Goal: Task Accomplishment & Management: Manage account settings

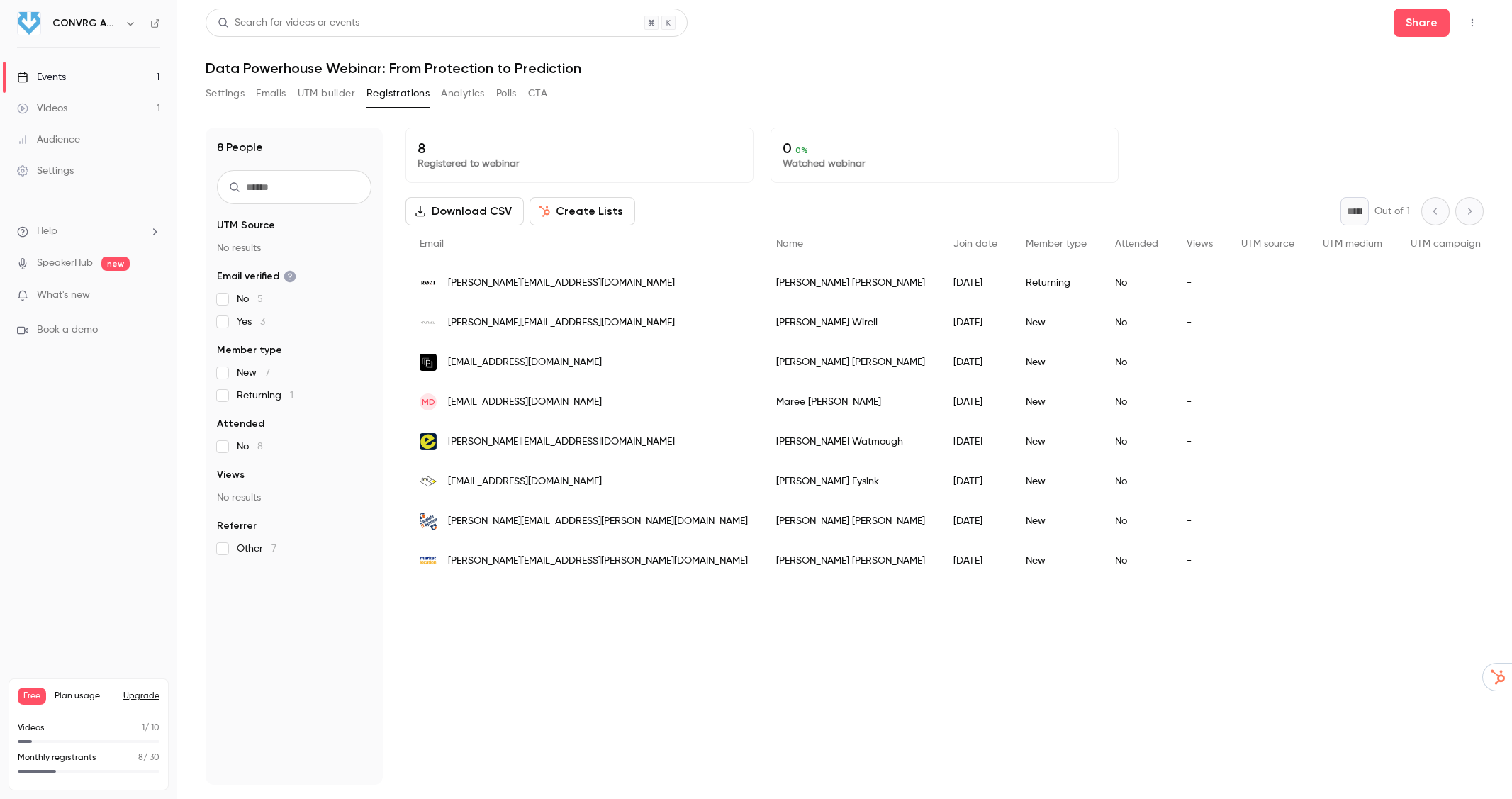
click at [51, 138] on div "Audience" at bounding box center [48, 140] width 63 height 14
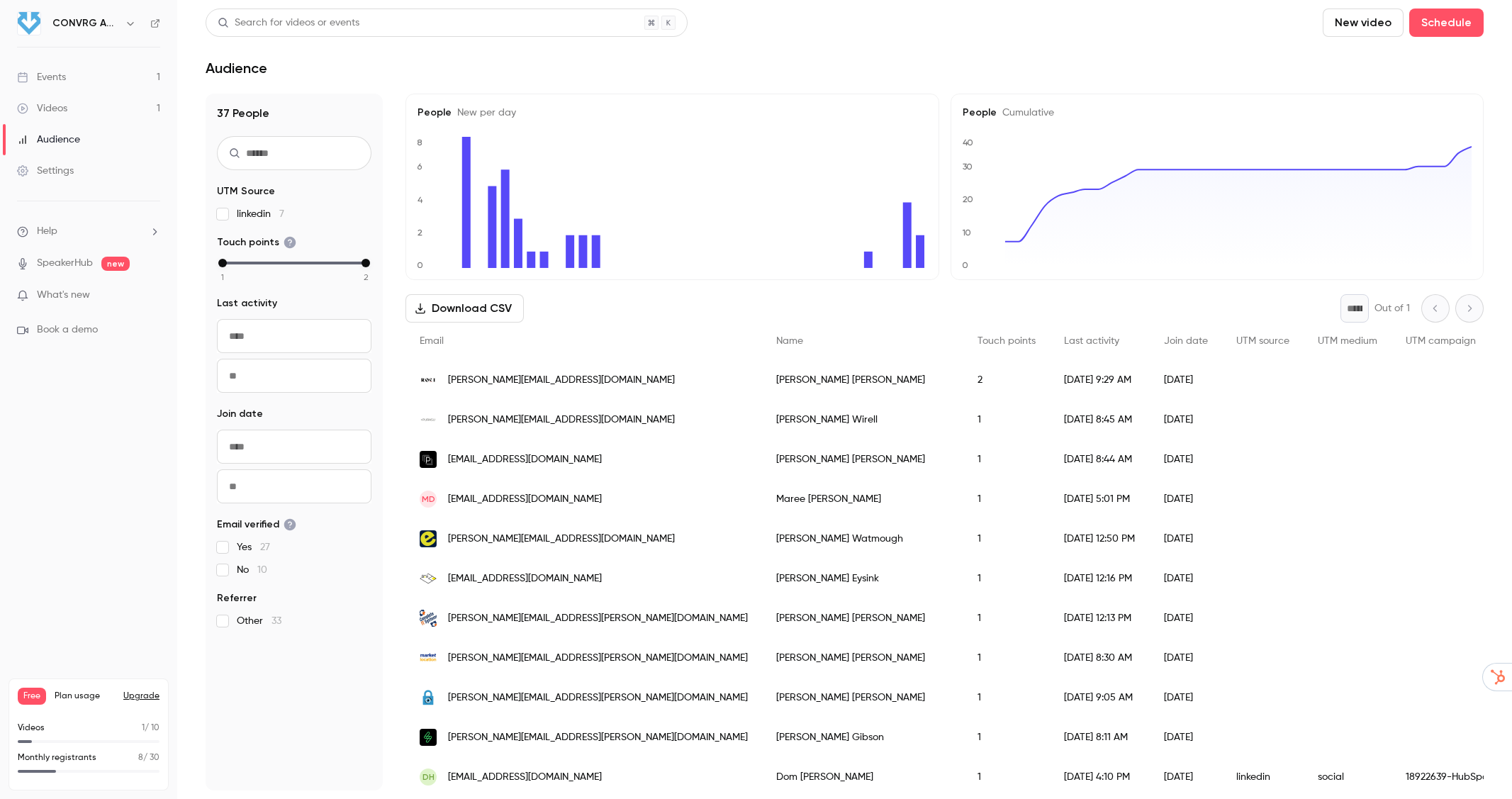
click at [53, 74] on div "Events" at bounding box center [41, 77] width 49 height 14
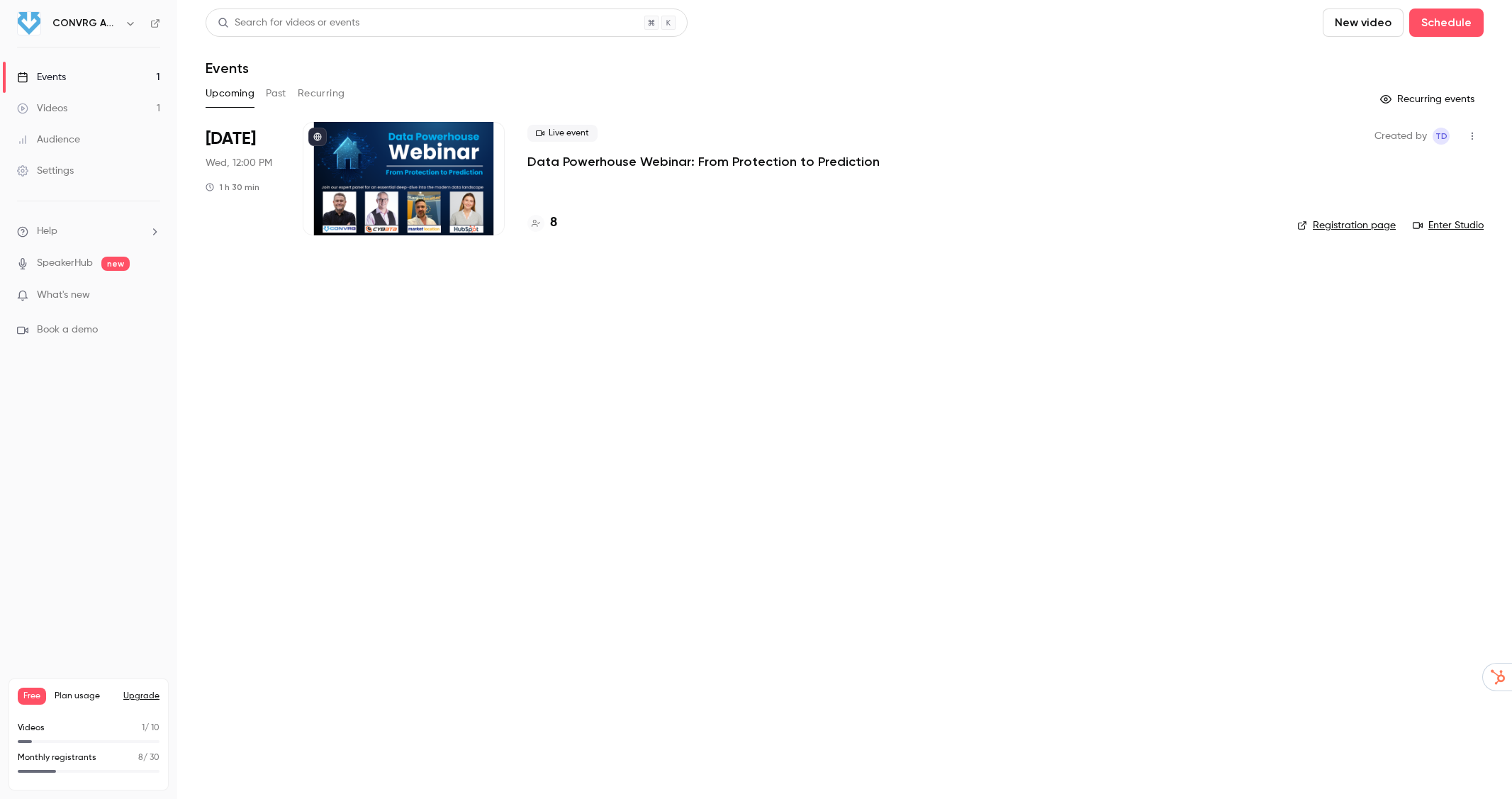
click at [429, 173] on div at bounding box center [403, 179] width 202 height 114
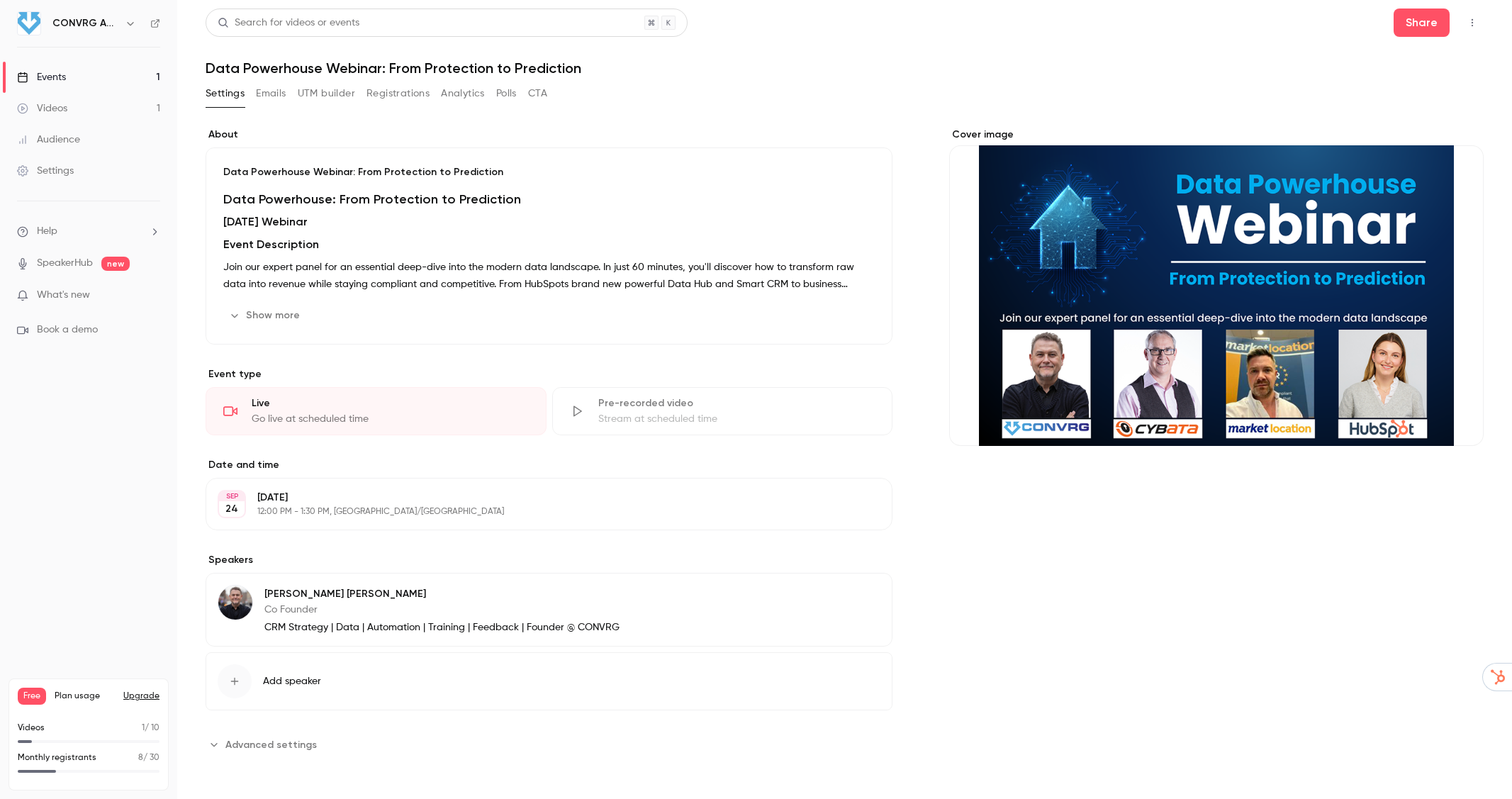
click at [276, 97] on button "Emails" at bounding box center [271, 94] width 30 height 23
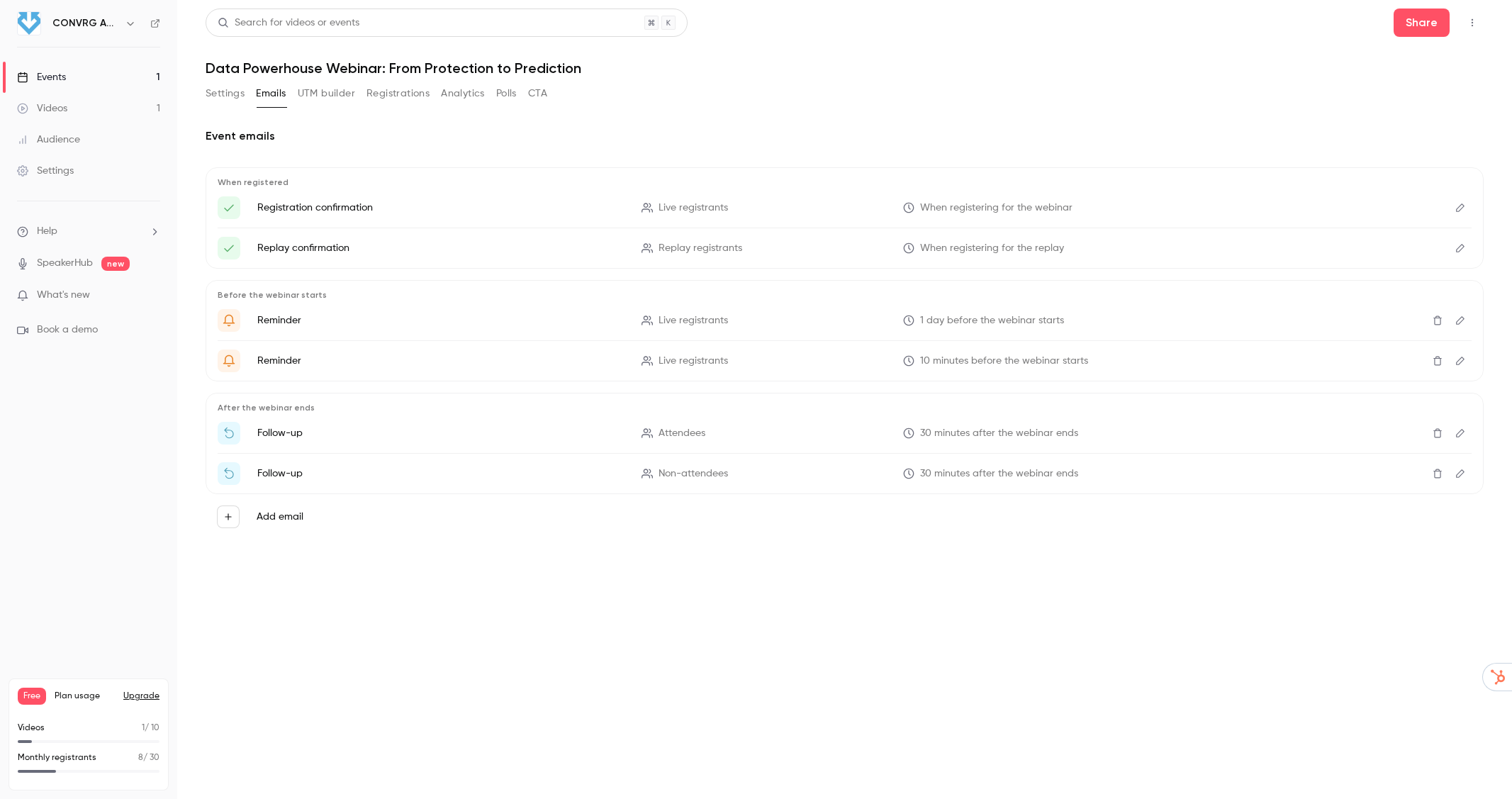
click at [229, 521] on icon "button" at bounding box center [228, 517] width 10 height 10
click at [629, 532] on div at bounding box center [756, 399] width 1512 height 799
click at [144, 232] on li "Help" at bounding box center [88, 231] width 143 height 15
click at [526, 147] on div at bounding box center [756, 399] width 1512 height 799
